Goal: Transaction & Acquisition: Purchase product/service

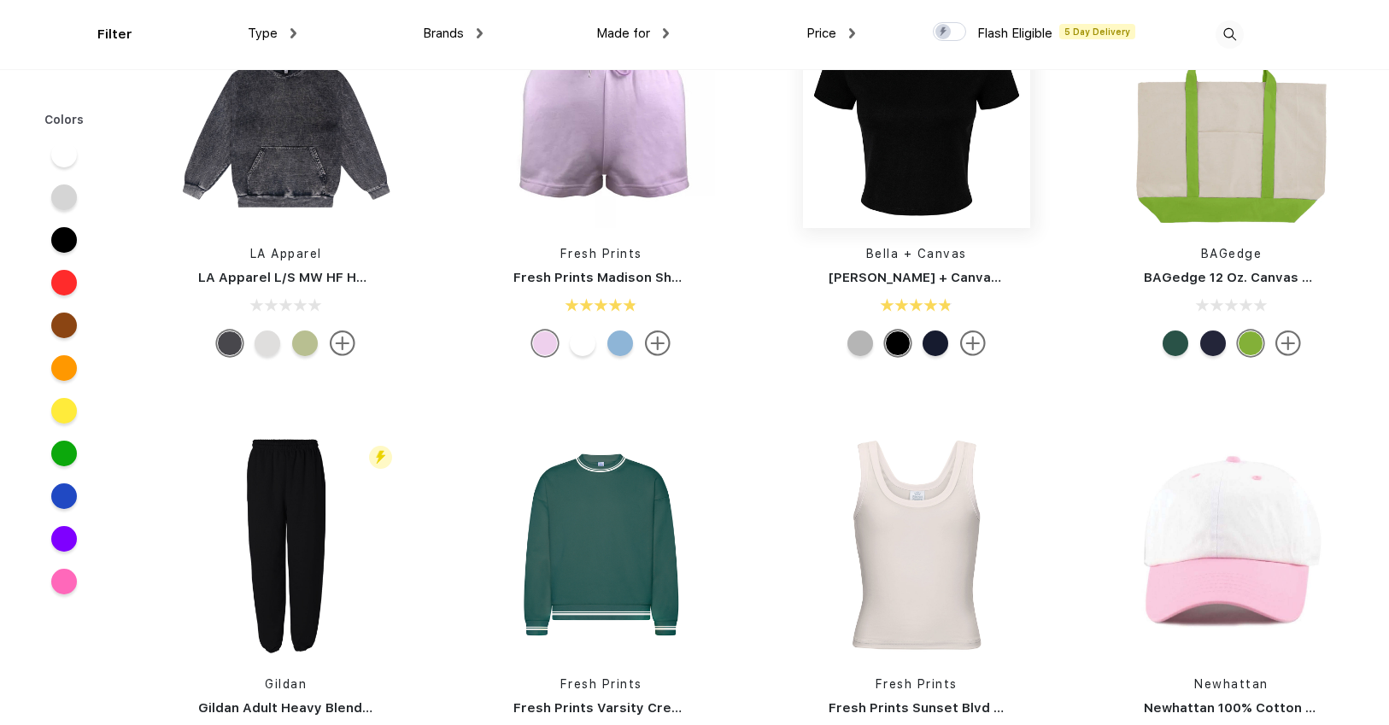
scroll to position [2256, 0]
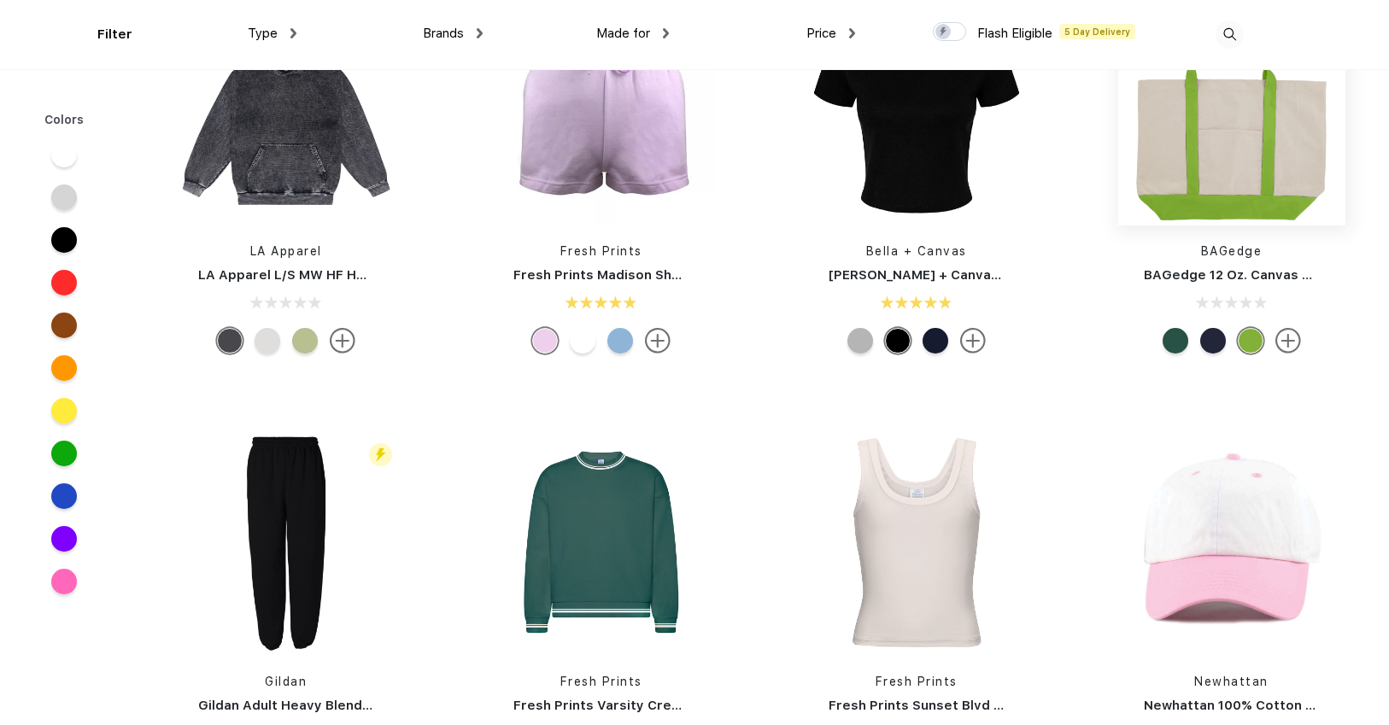
click at [1245, 169] on img at bounding box center [1231, 111] width 227 height 227
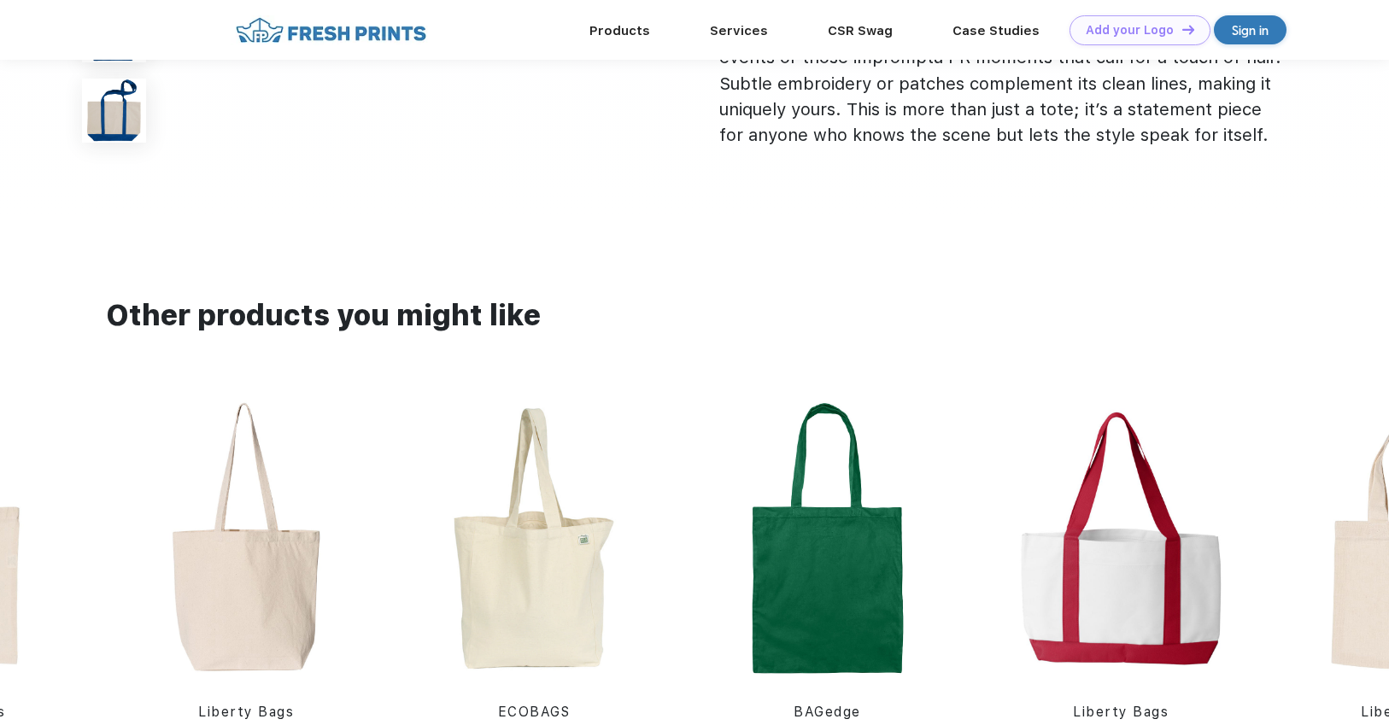
scroll to position [1201, 0]
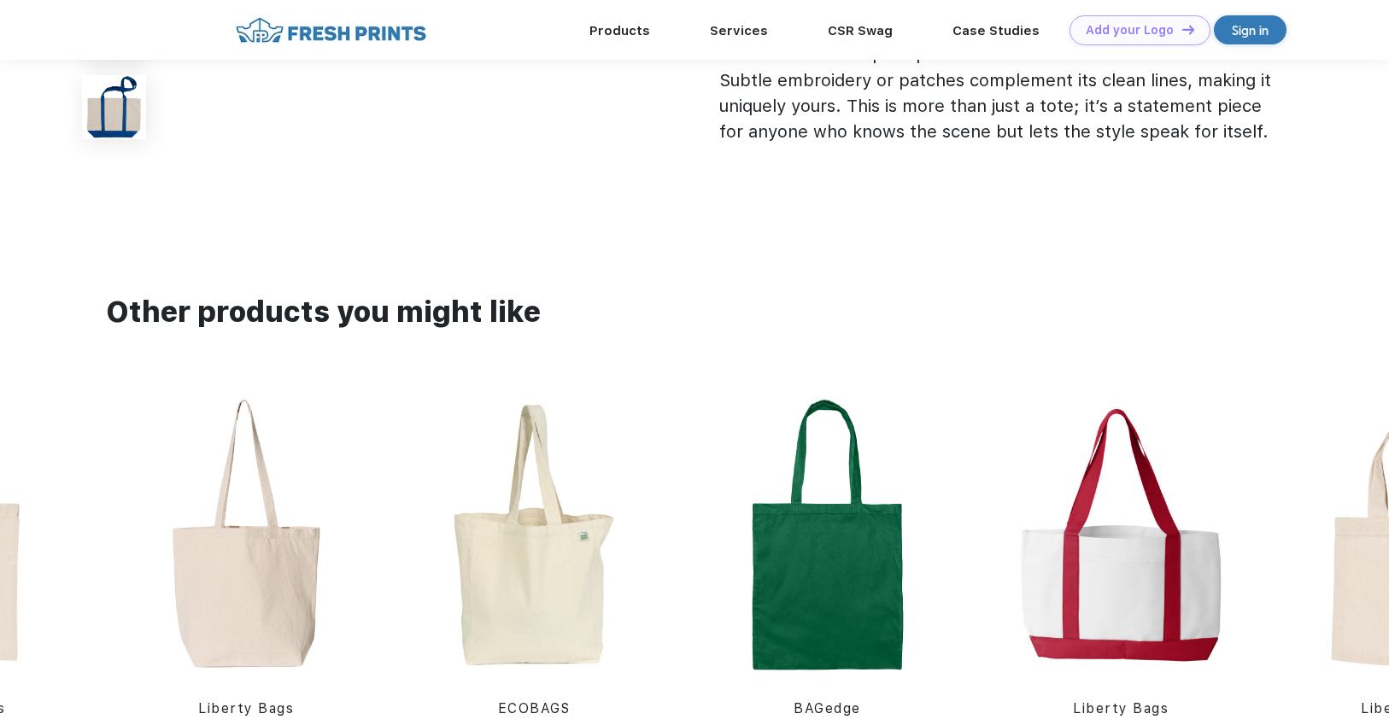
click at [1130, 613] on img at bounding box center [1121, 535] width 277 height 278
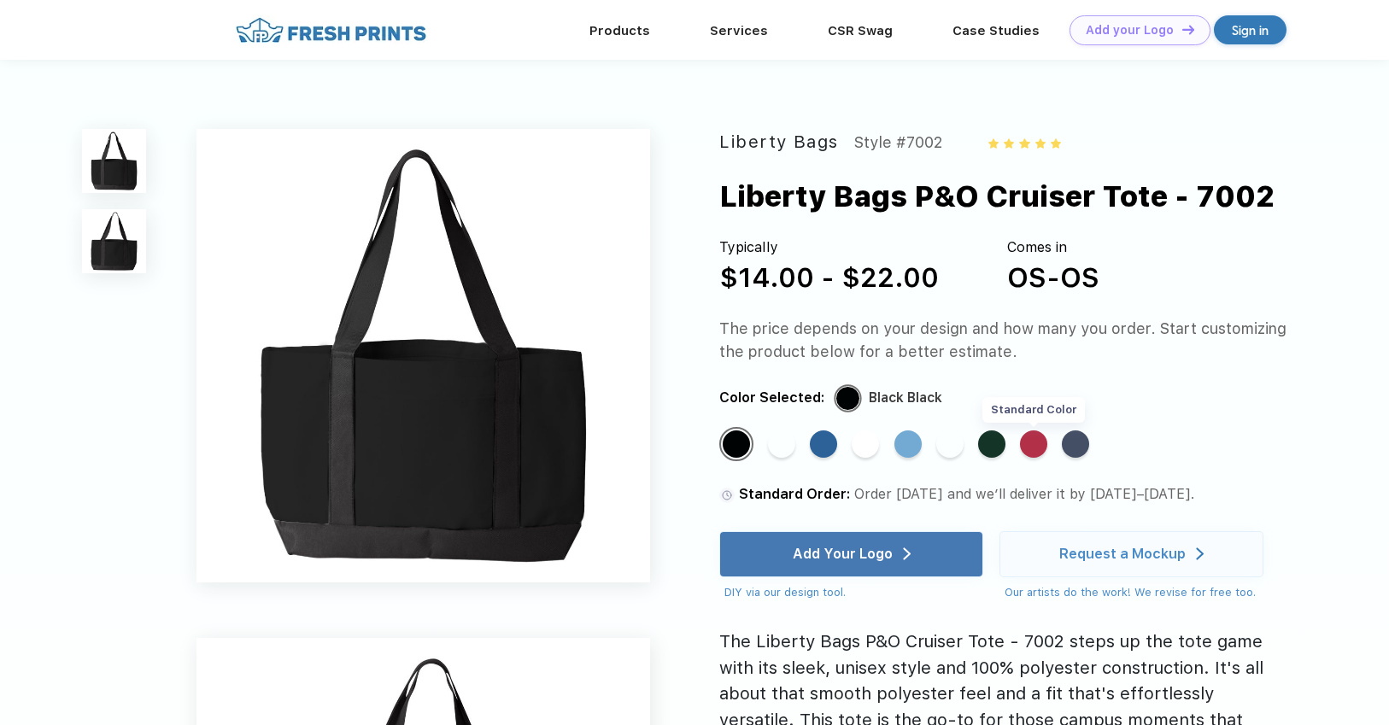
click at [1029, 450] on div "Standard Color" at bounding box center [1033, 443] width 27 height 27
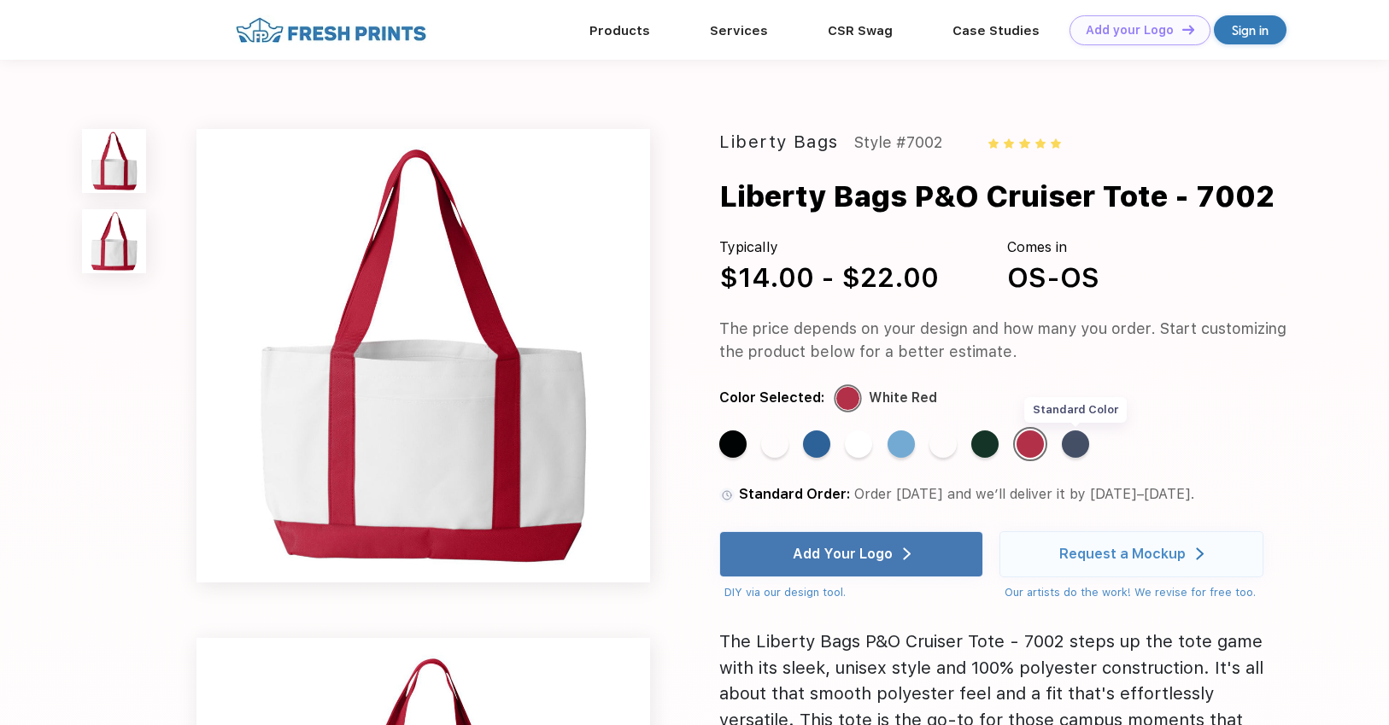
click at [1076, 451] on div "Standard Color" at bounding box center [1075, 443] width 27 height 27
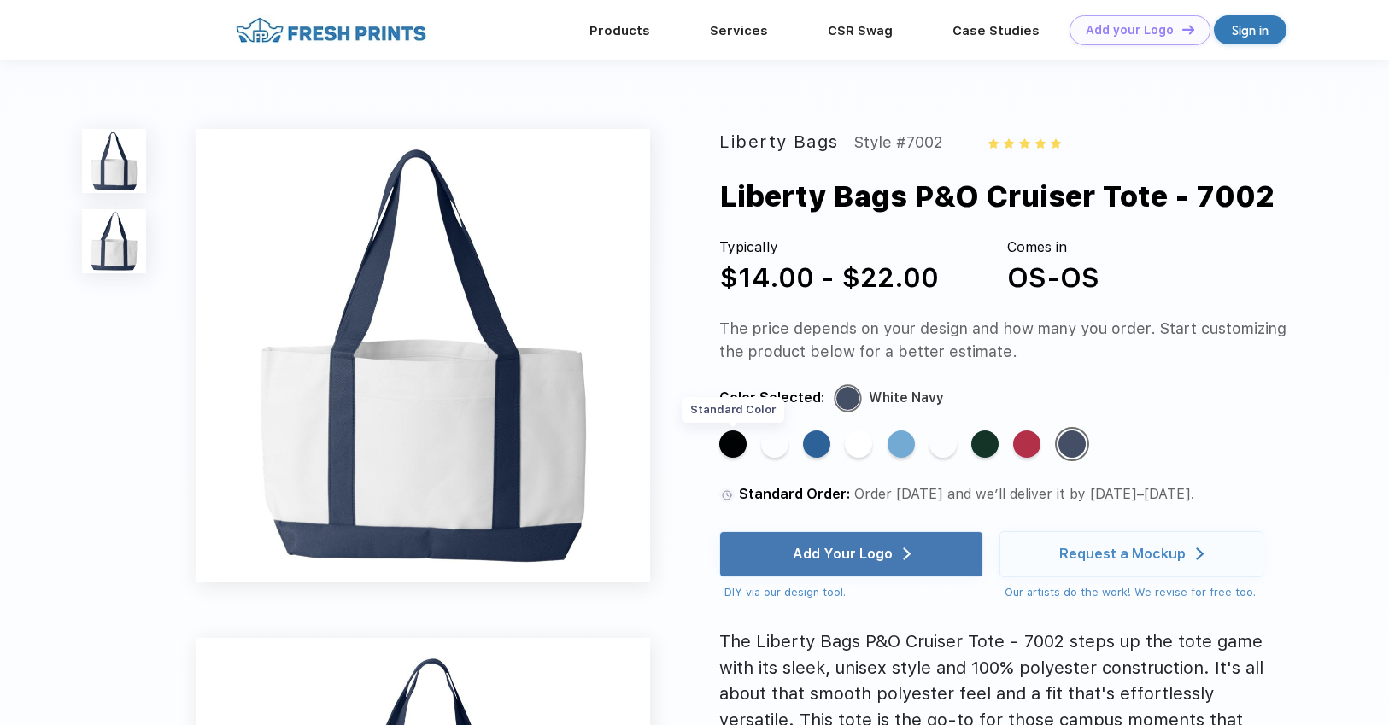
click at [731, 454] on div "Standard Color" at bounding box center [732, 443] width 27 height 27
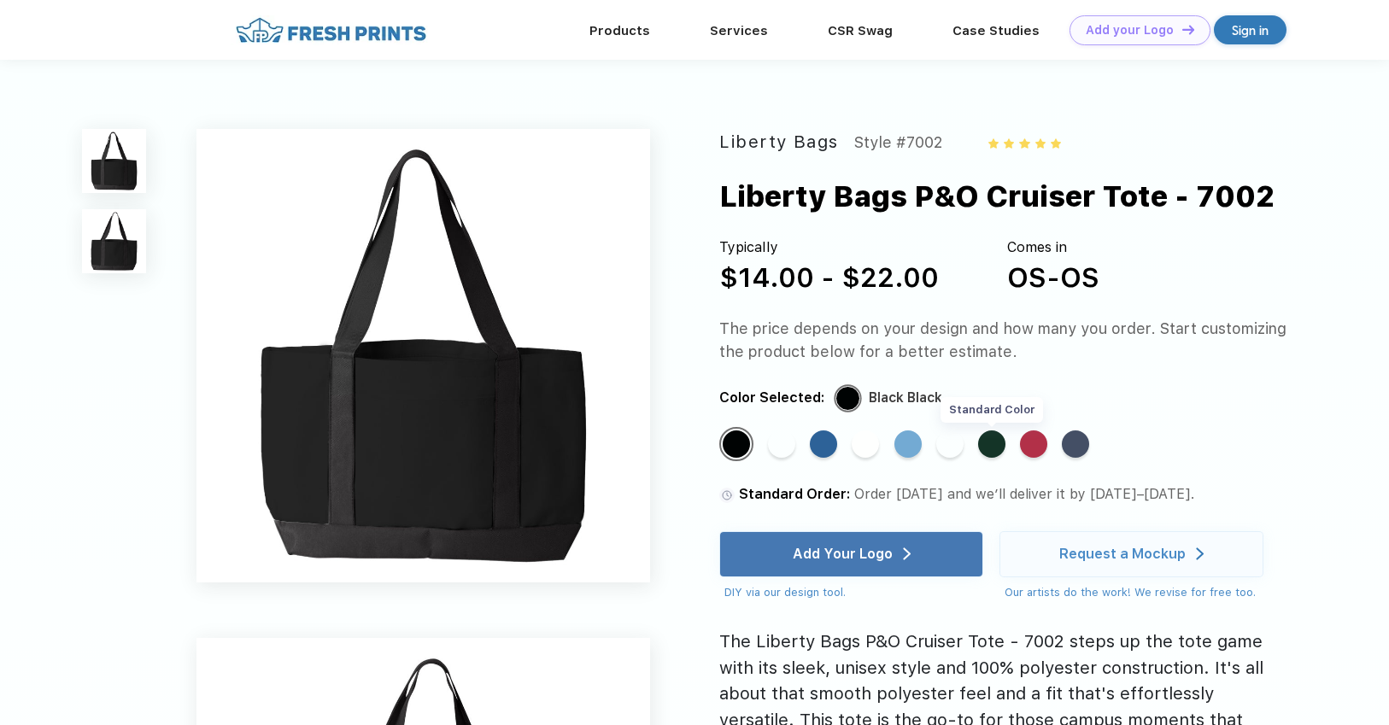
click at [987, 436] on div "Standard Color" at bounding box center [991, 443] width 27 height 27
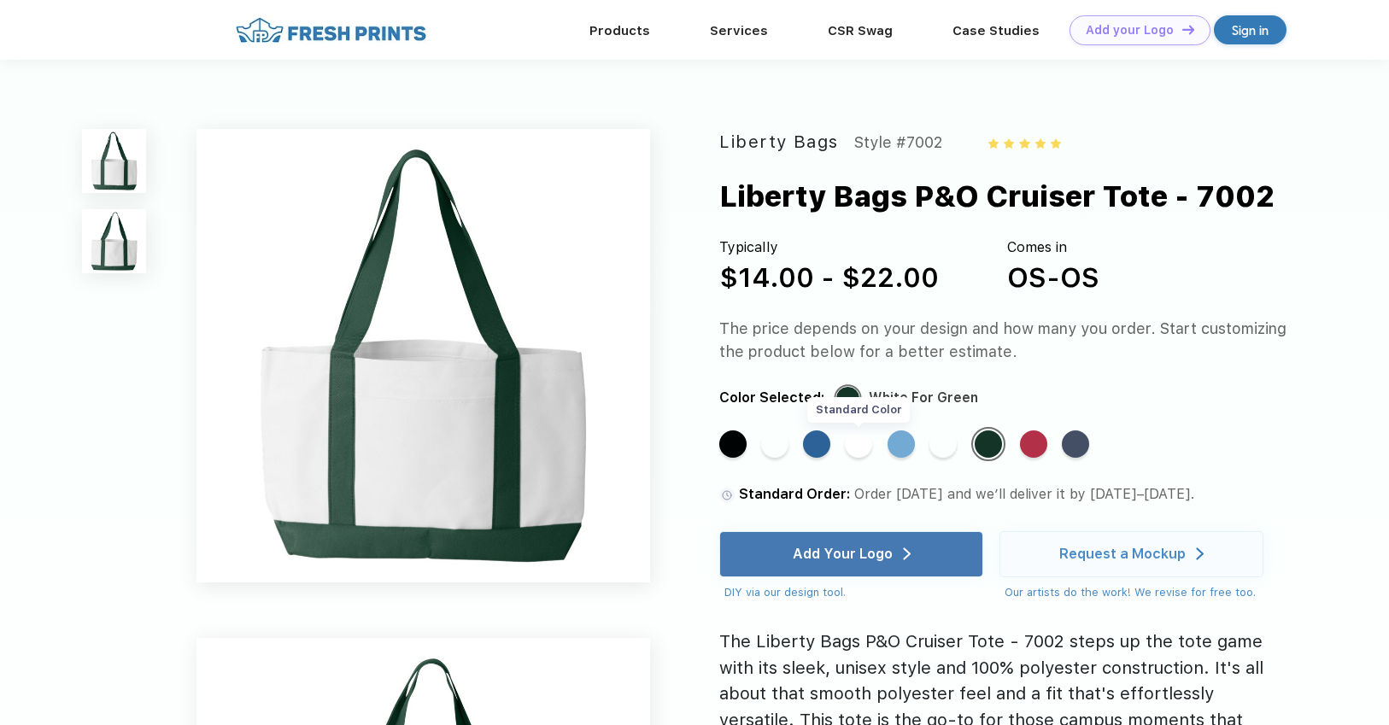
click at [859, 452] on div "Standard Color" at bounding box center [858, 443] width 27 height 27
